Goal: Check status

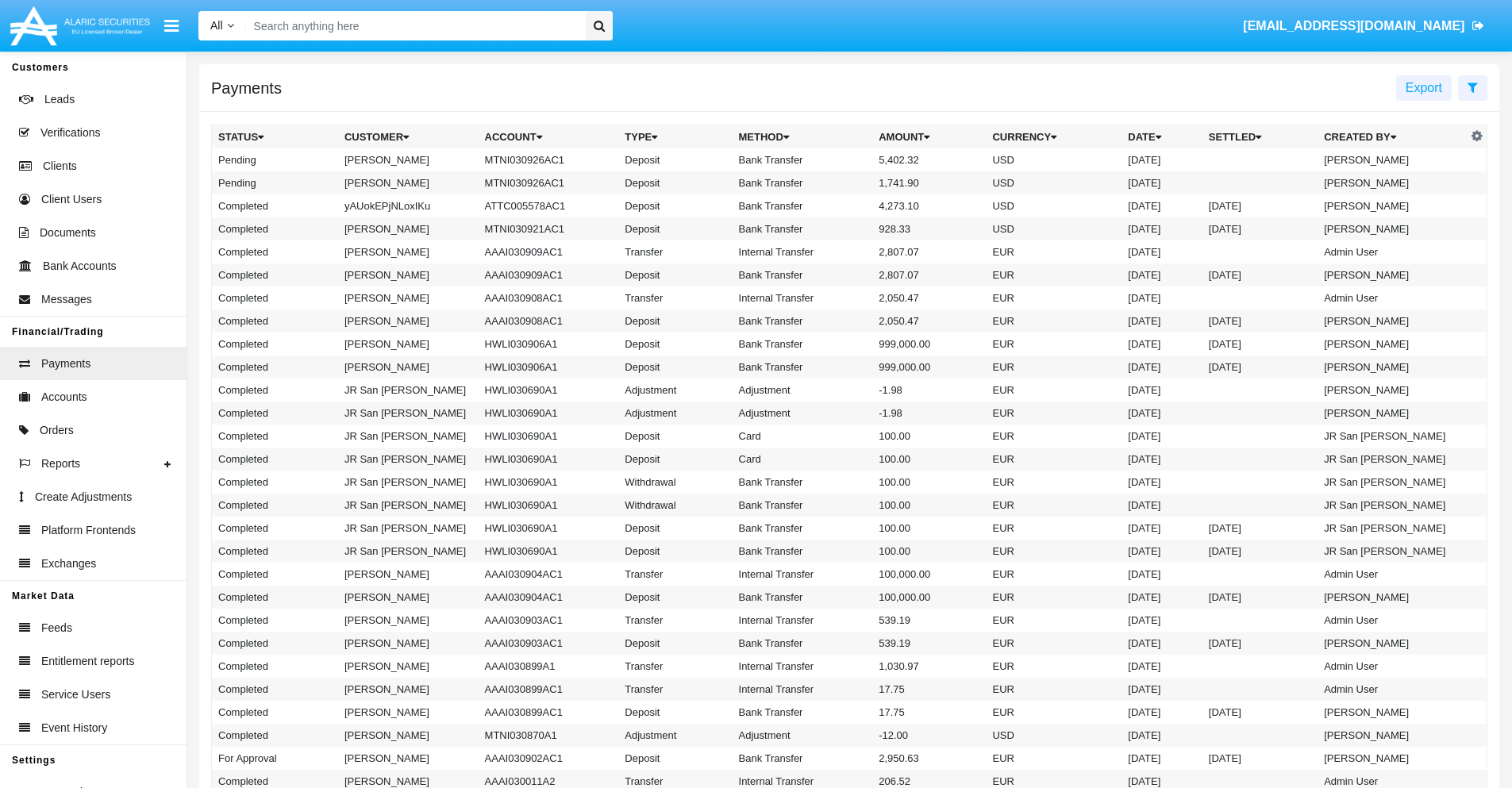
click at [1472, 87] on icon at bounding box center [1472, 87] width 11 height 13
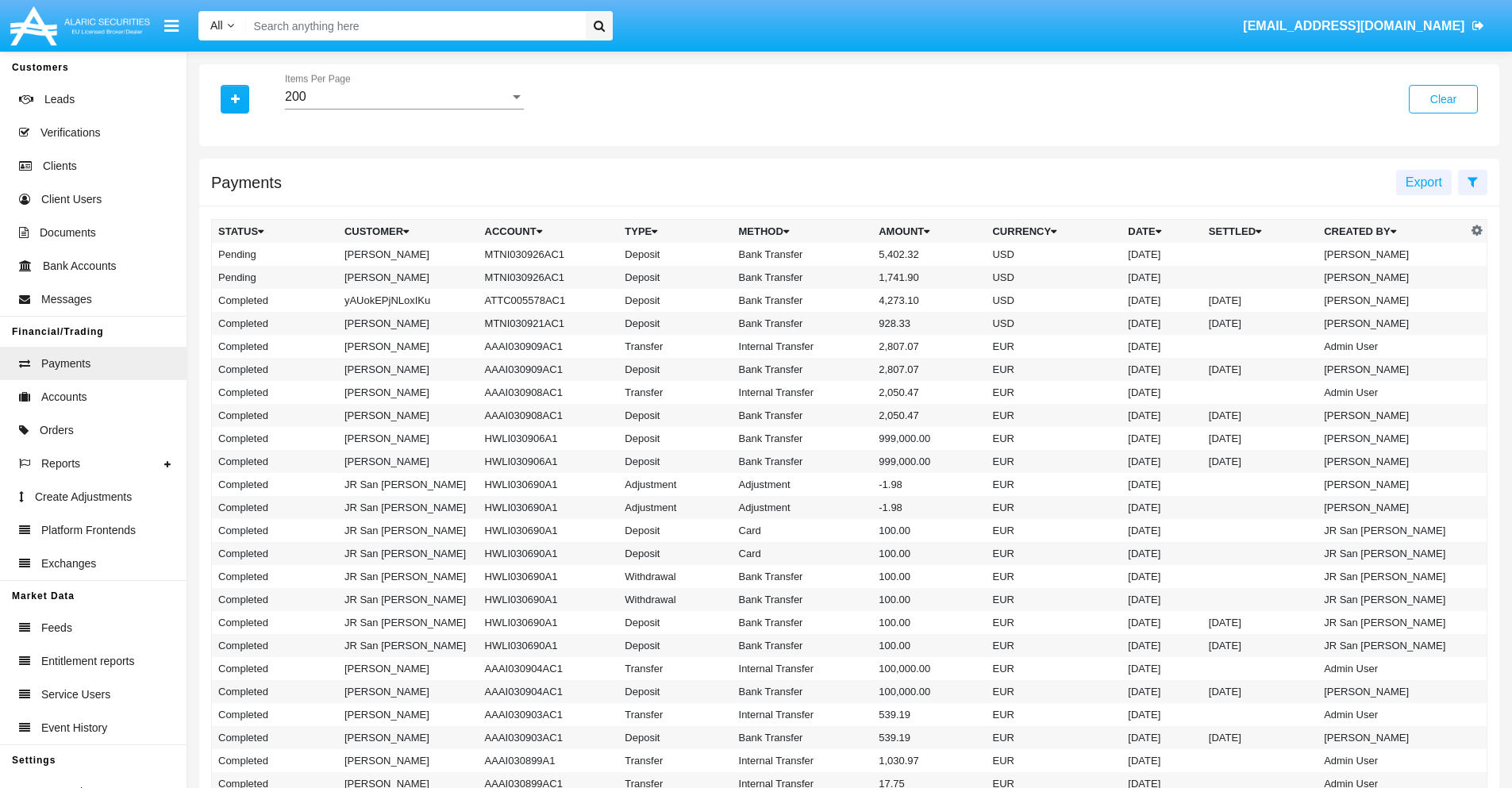
click at [404, 97] on div "200" at bounding box center [397, 96] width 224 height 14
click at [404, 109] on span "10" at bounding box center [404, 109] width 239 height 39
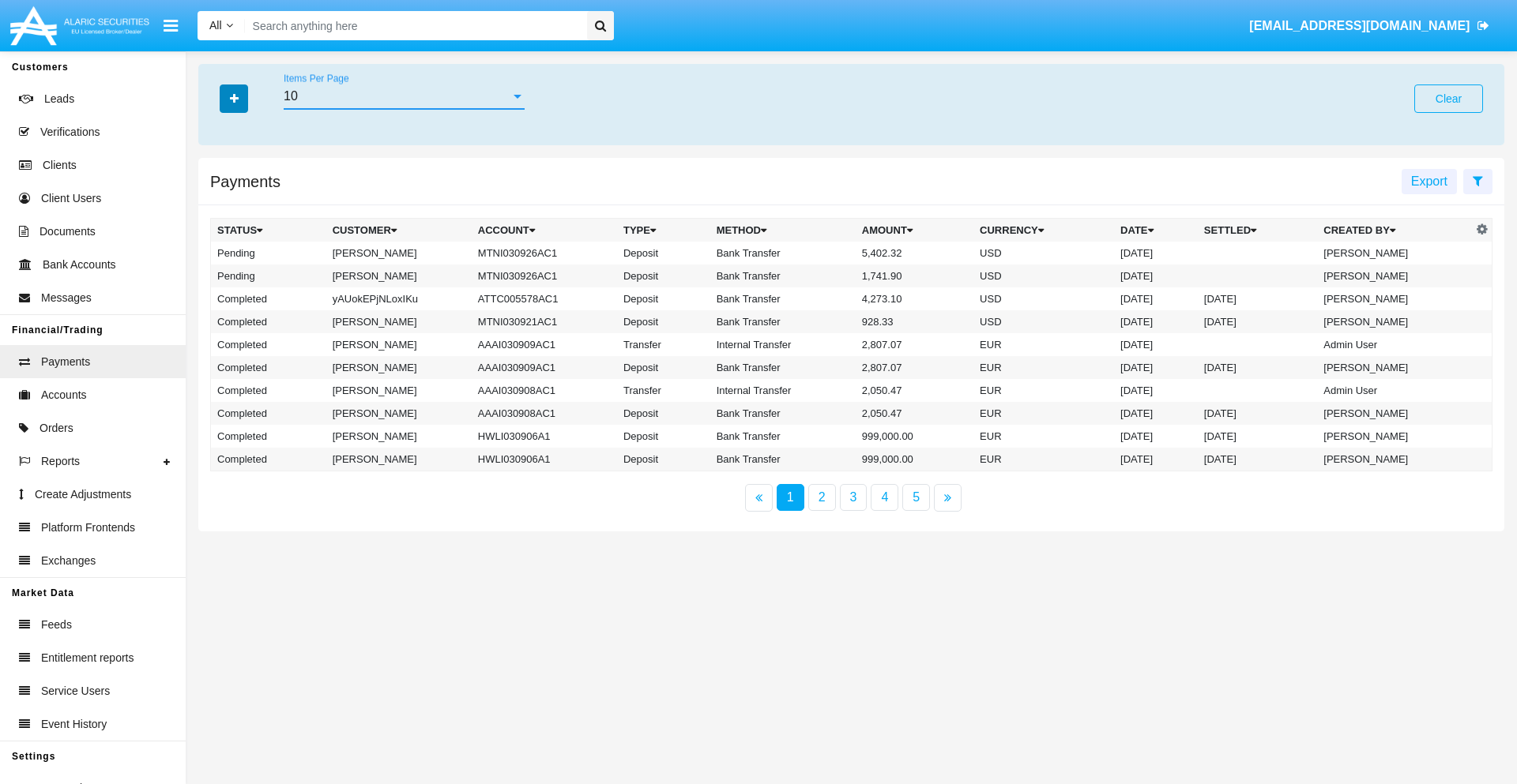
click at [234, 98] on icon "button" at bounding box center [234, 99] width 9 height 12
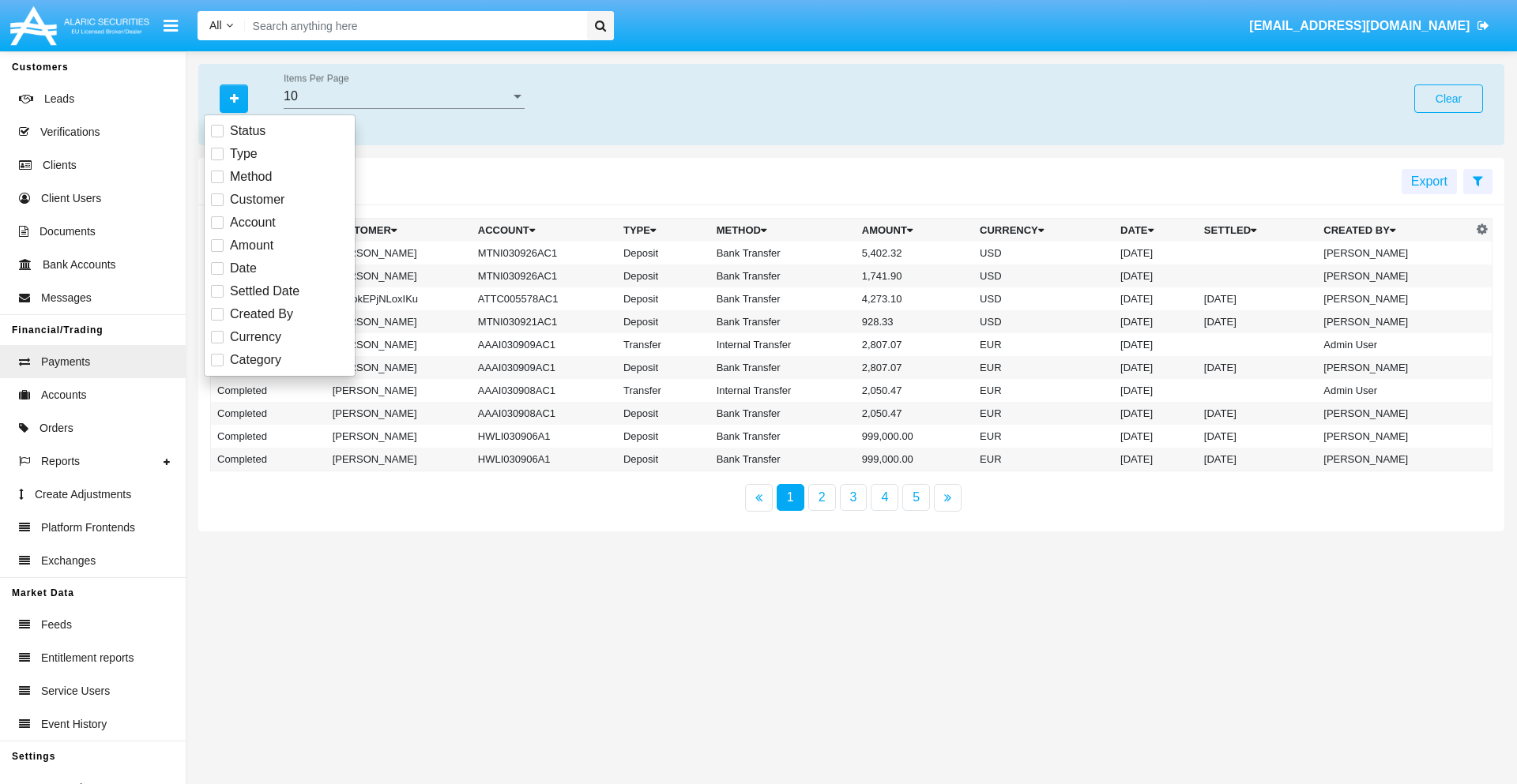
click at [247, 131] on span "Status" at bounding box center [247, 131] width 35 height 19
click at [218, 137] on input "Status" at bounding box center [217, 137] width 1 height 1
checkbox input "true"
click at [234, 98] on icon "button" at bounding box center [234, 99] width 9 height 12
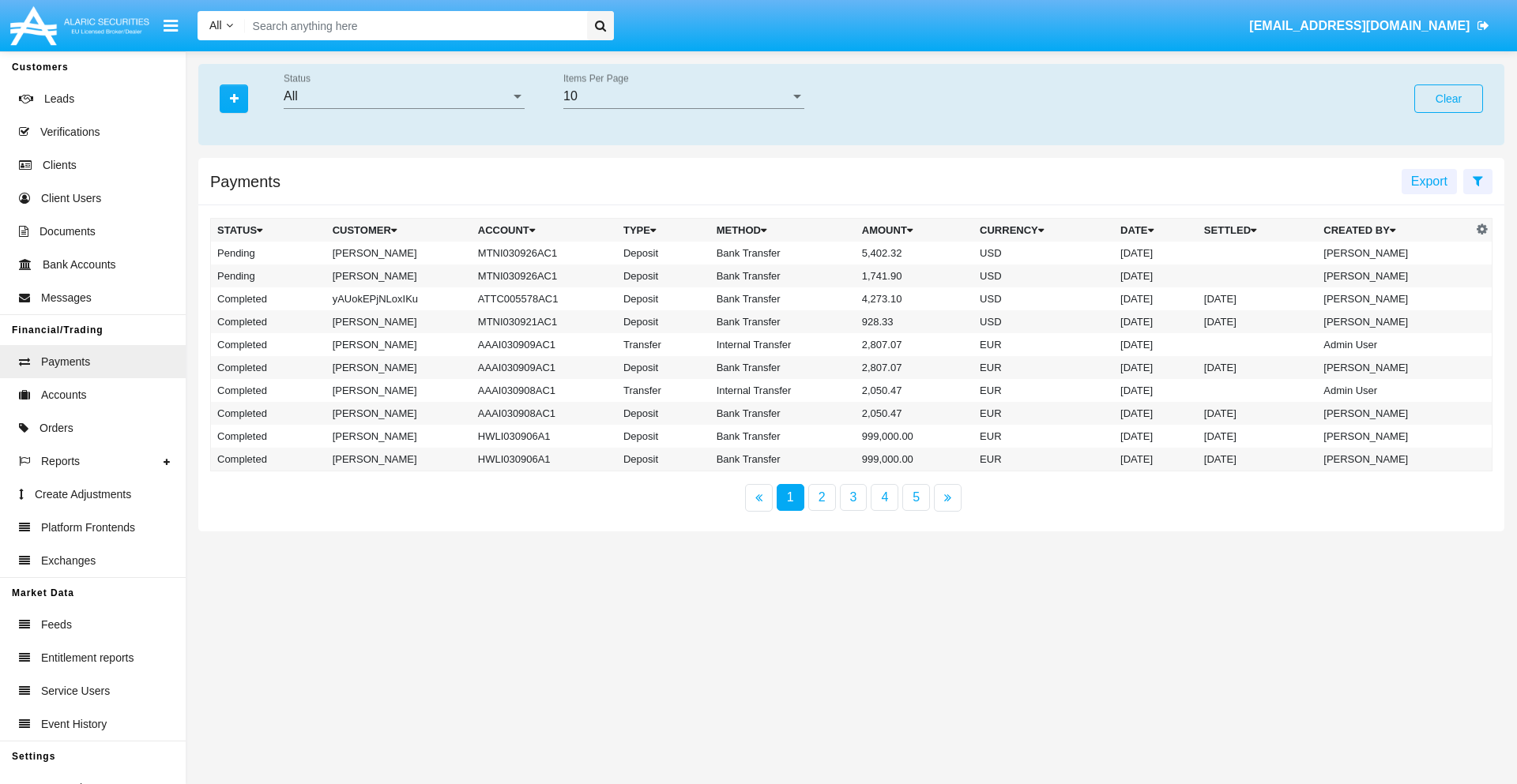
click at [404, 97] on div "All" at bounding box center [397, 96] width 226 height 14
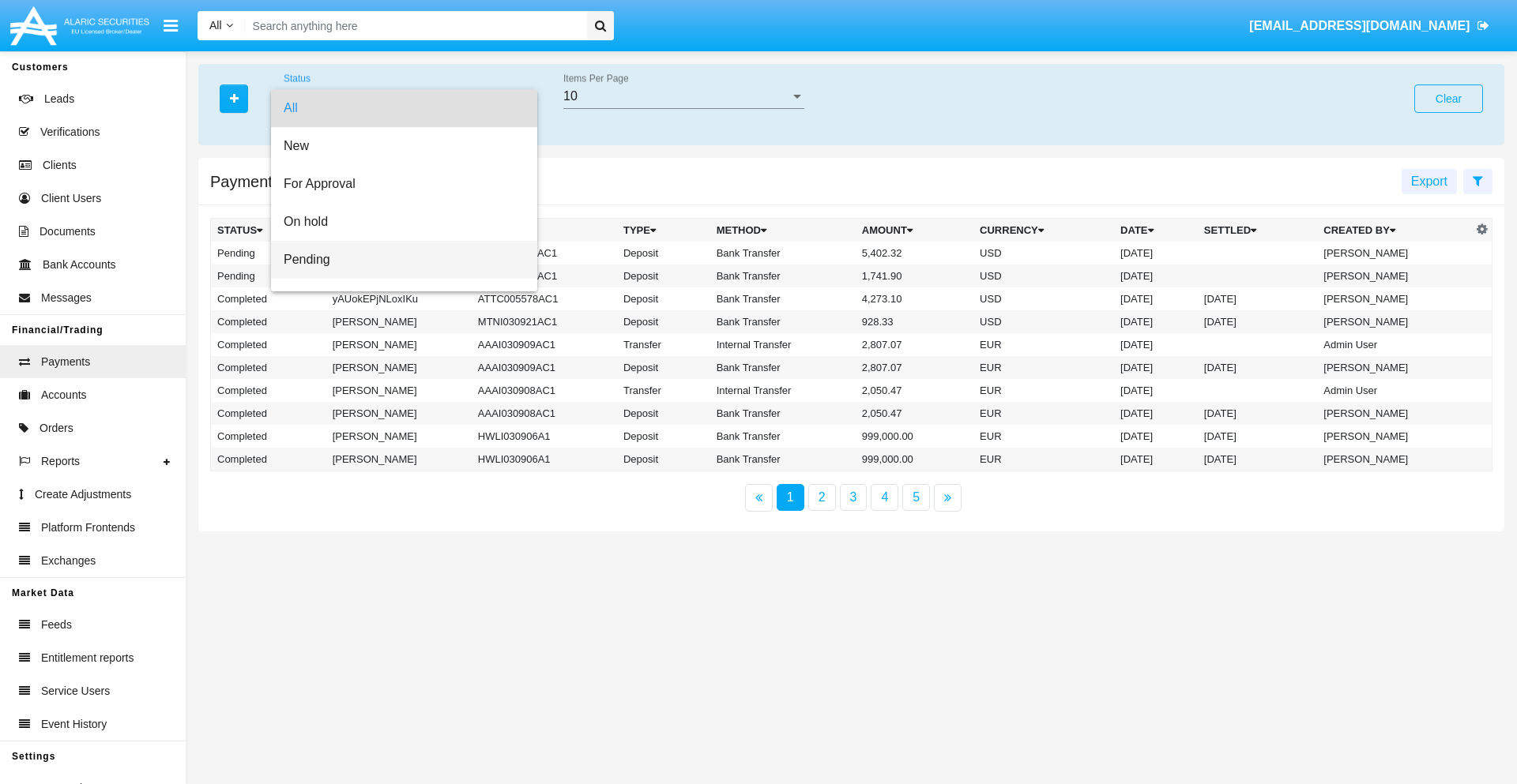
click at [397, 260] on span "Pending" at bounding box center [404, 260] width 241 height 38
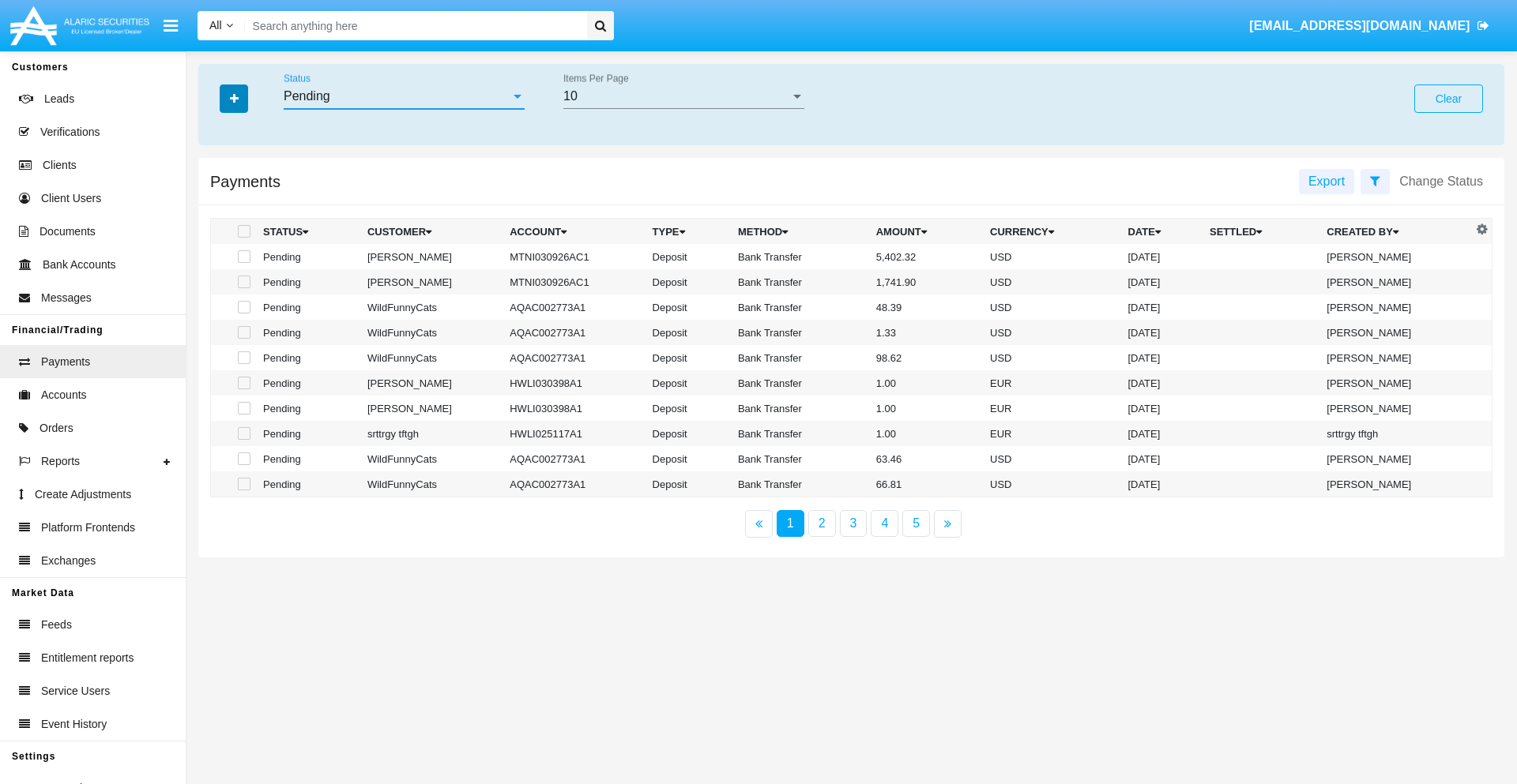
click at [234, 98] on icon "button" at bounding box center [234, 99] width 9 height 12
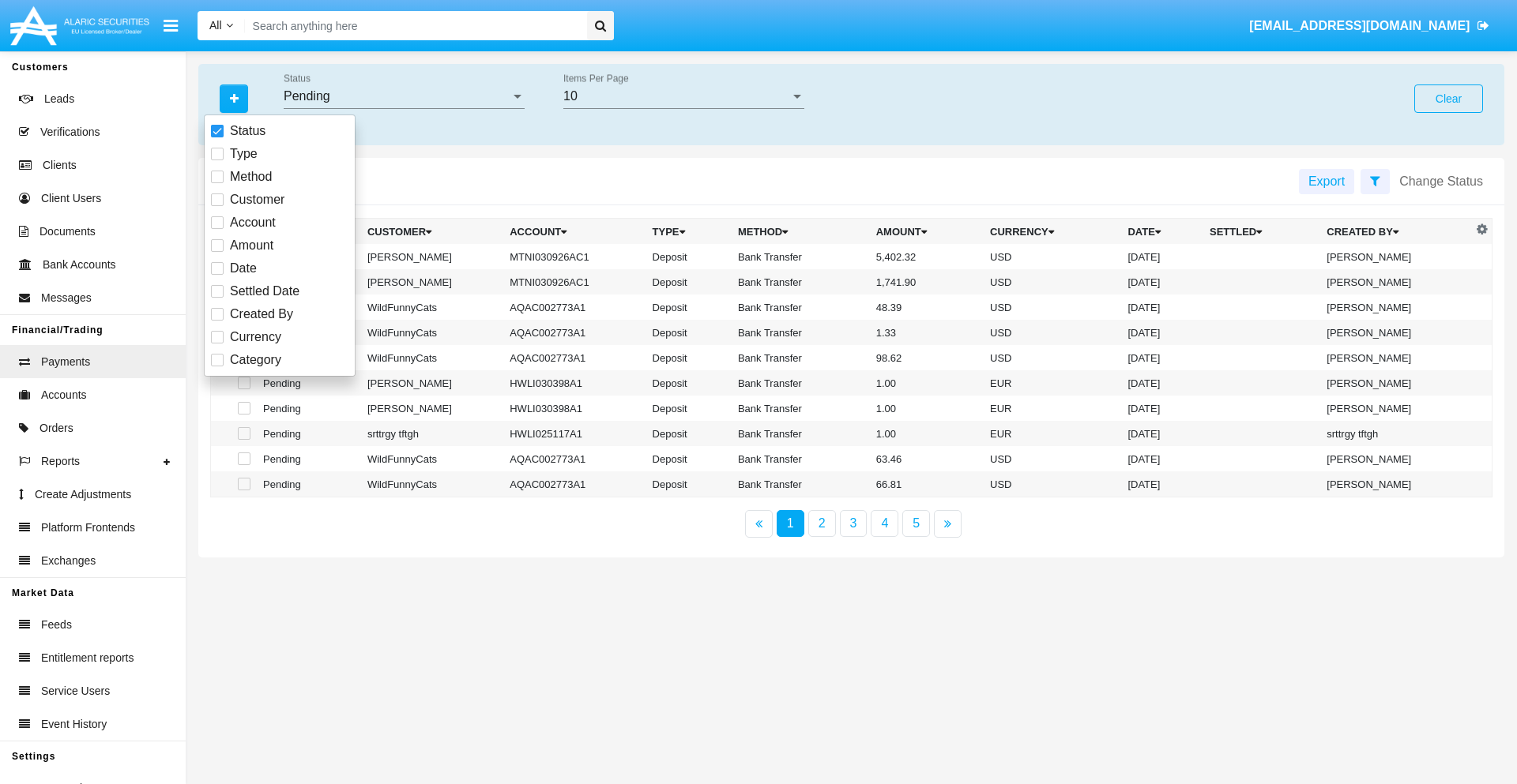
click at [250, 177] on span "Method" at bounding box center [251, 177] width 42 height 19
click at [218, 183] on input "Method" at bounding box center [217, 183] width 1 height 1
checkbox input "true"
click at [234, 98] on icon "button" at bounding box center [234, 99] width 9 height 12
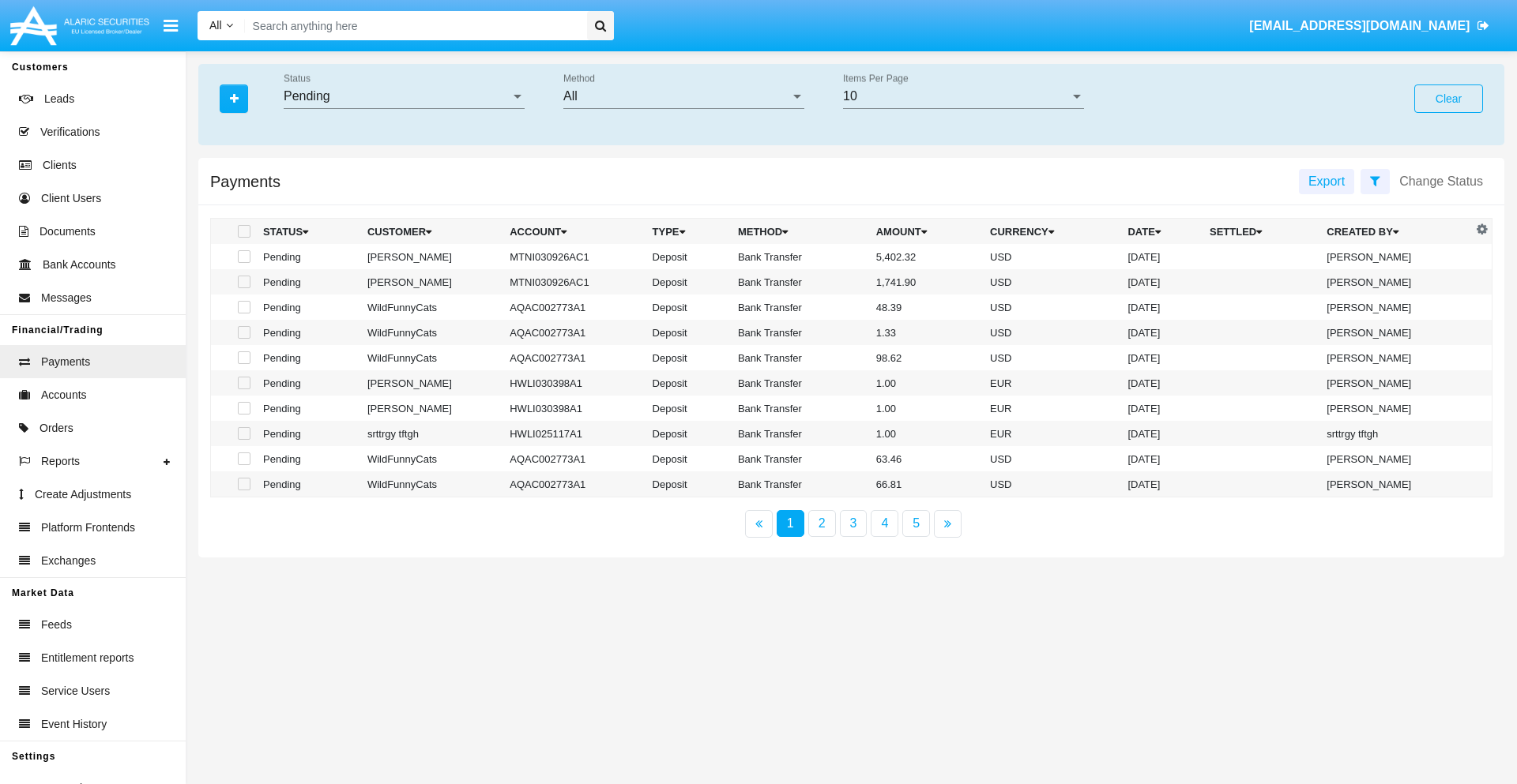
click at [684, 97] on div "All" at bounding box center [676, 96] width 226 height 14
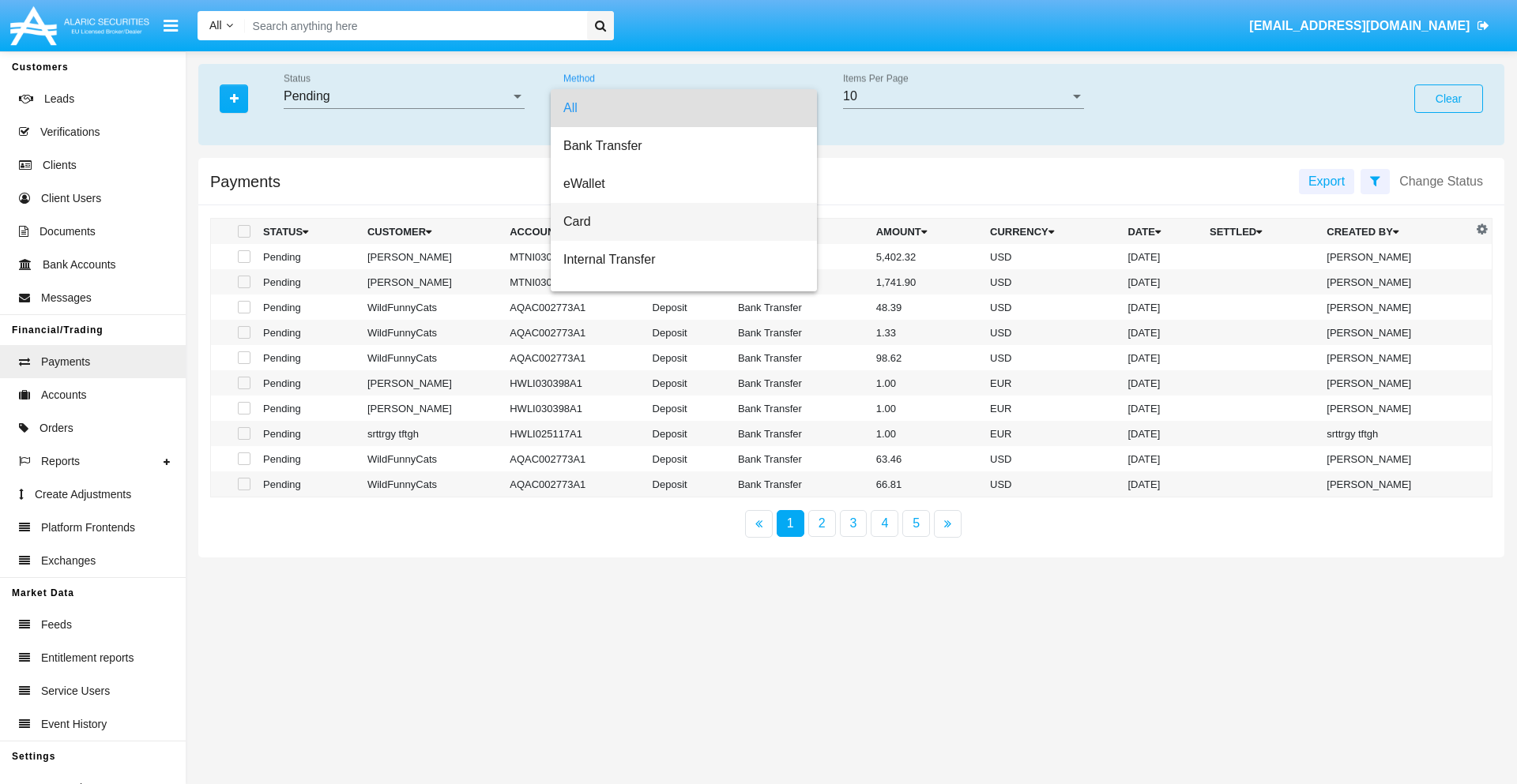
click at [677, 222] on span "Card" at bounding box center [683, 222] width 241 height 38
